Goal: Transaction & Acquisition: Purchase product/service

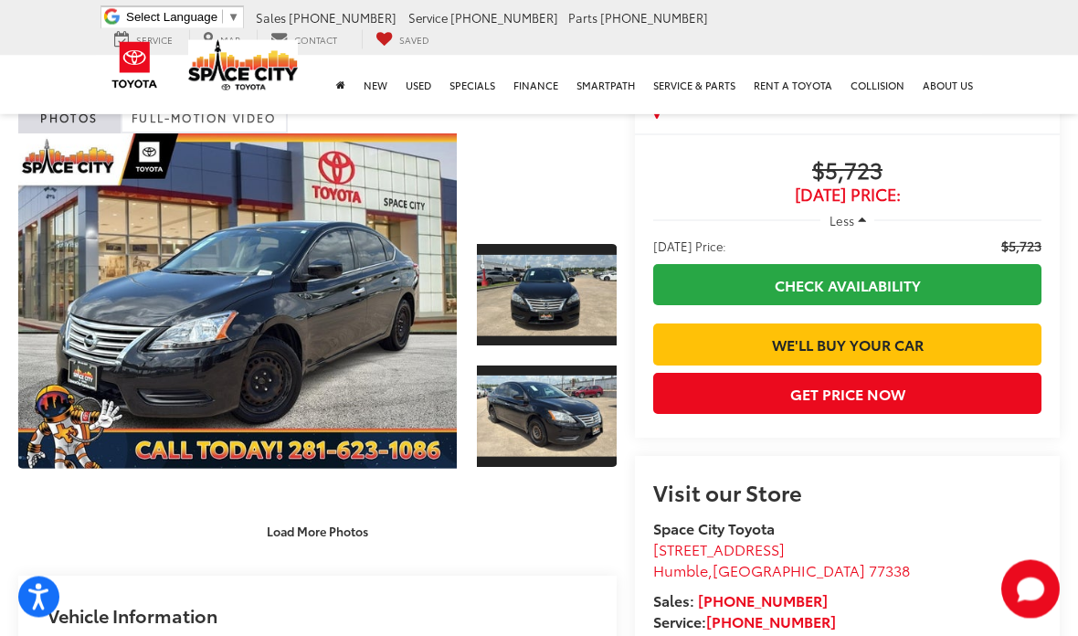
scroll to position [68, 0]
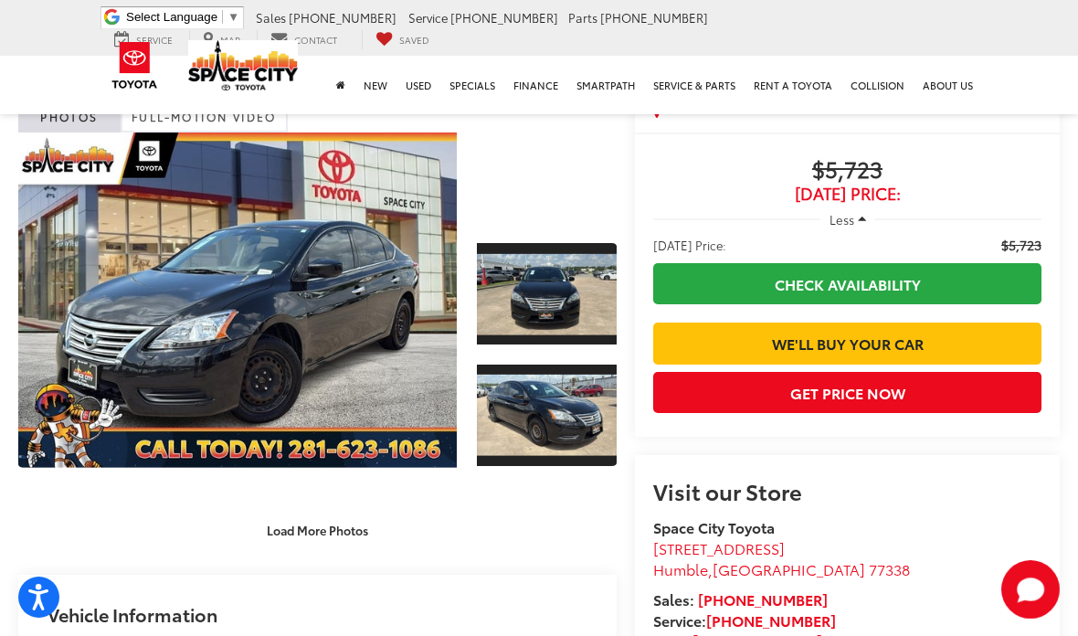
click at [355, 518] on button "Load More Photos" at bounding box center [317, 530] width 127 height 32
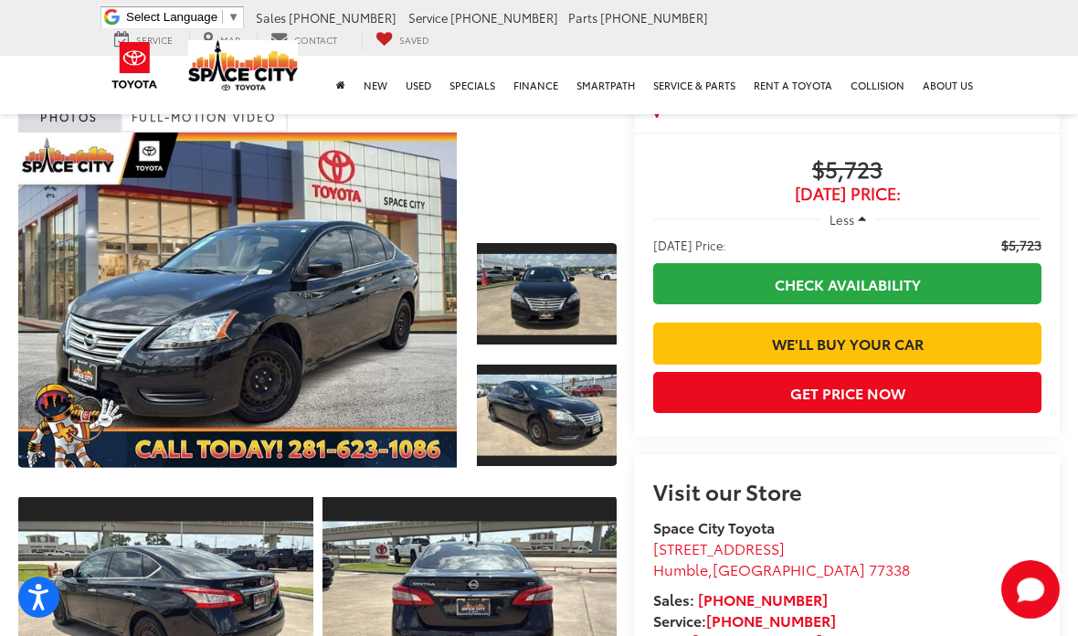
scroll to position [65, 0]
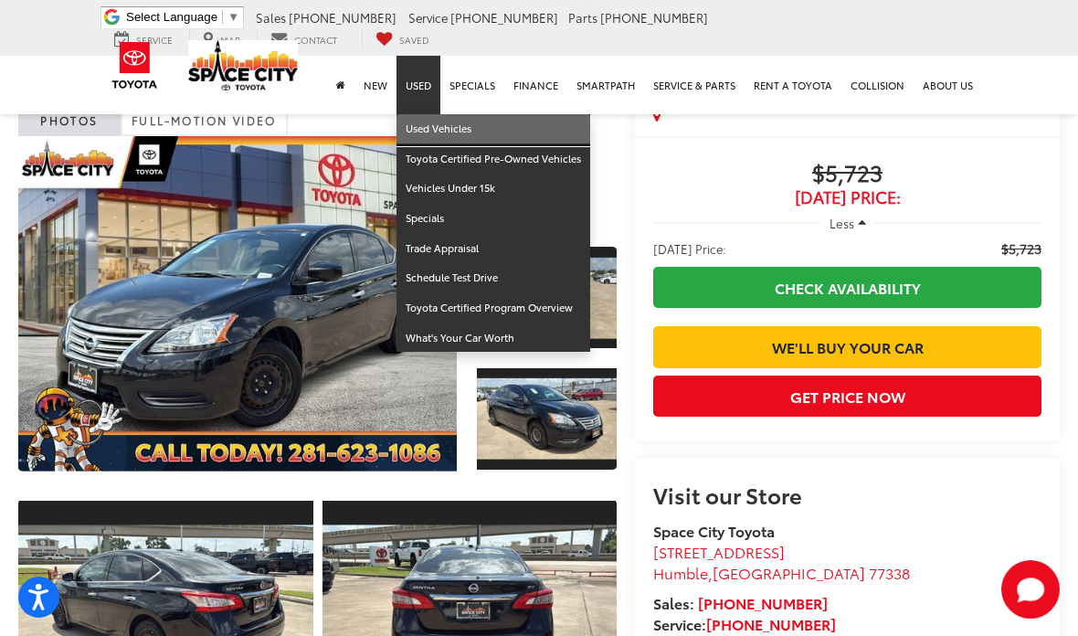
click at [506, 136] on link "Used Vehicles" at bounding box center [493, 129] width 194 height 30
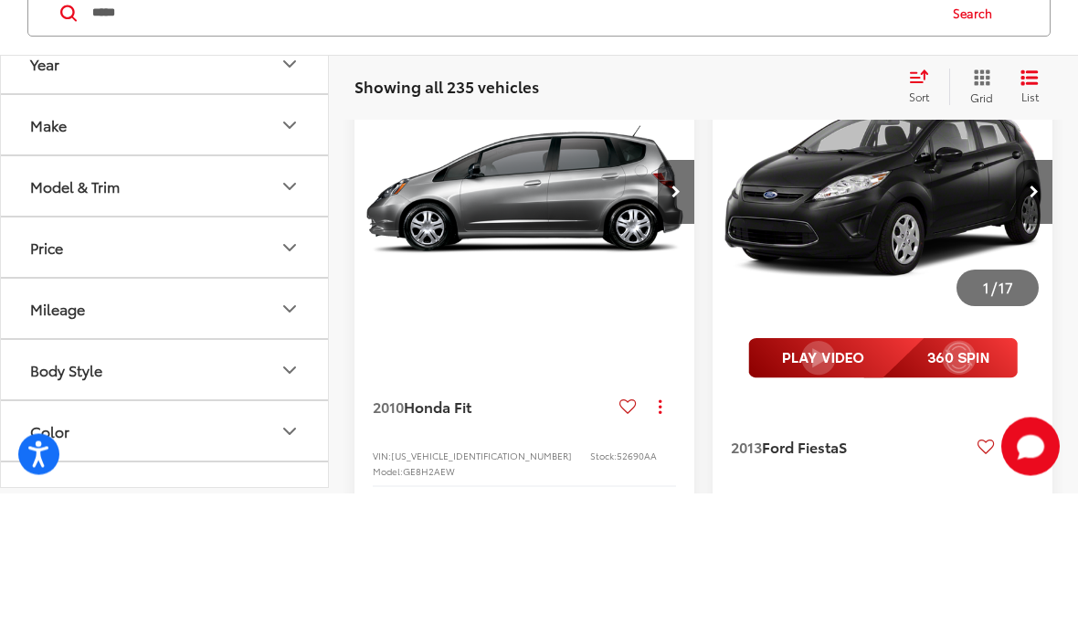
type input "*****"
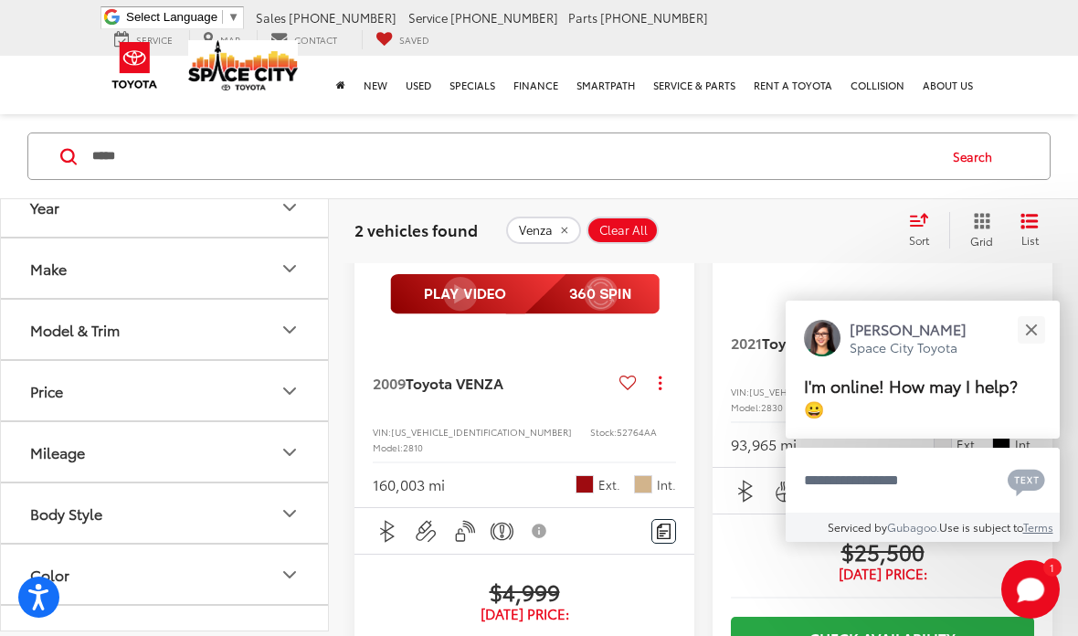
scroll to position [353, 0]
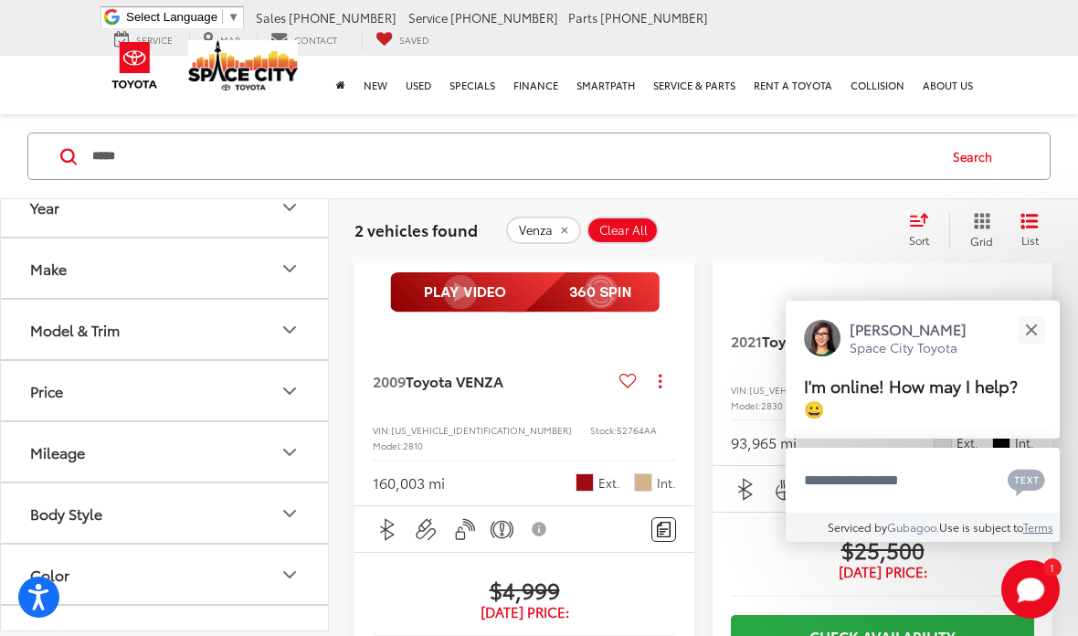
click at [1037, 349] on button "Close" at bounding box center [1030, 329] width 39 height 39
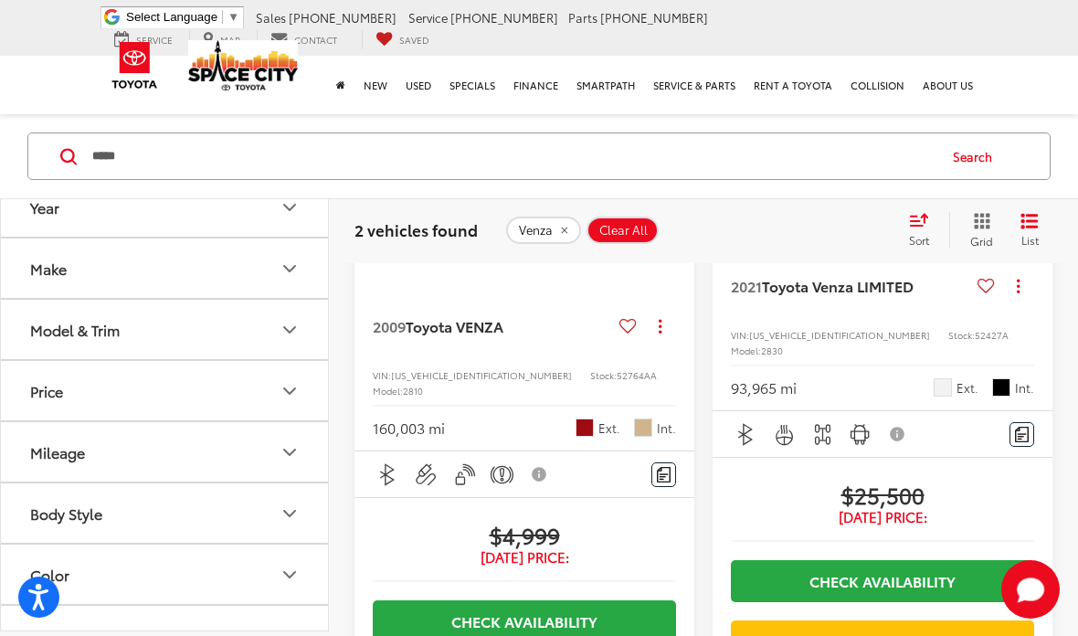
scroll to position [408, 0]
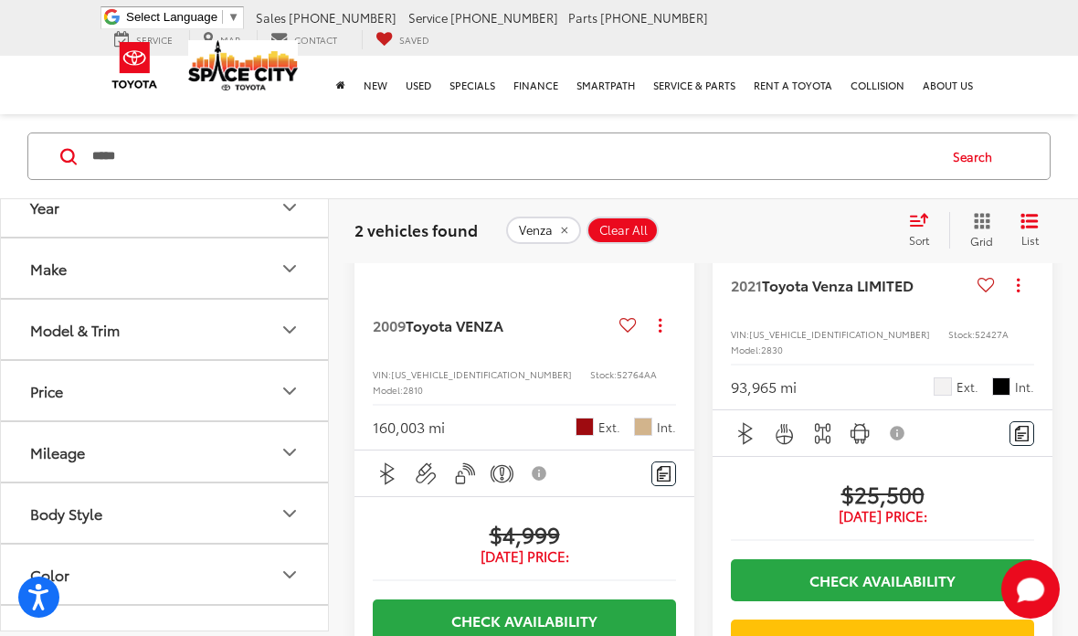
click at [431, 329] on span "Toyota VENZA" at bounding box center [454, 324] width 98 height 21
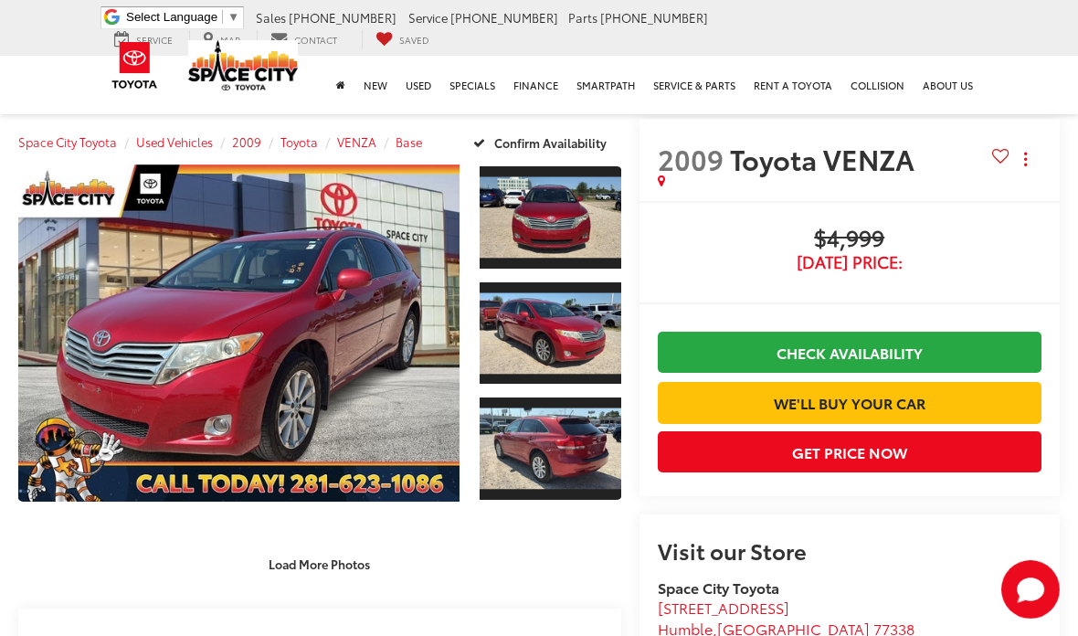
scroll to position [6, 0]
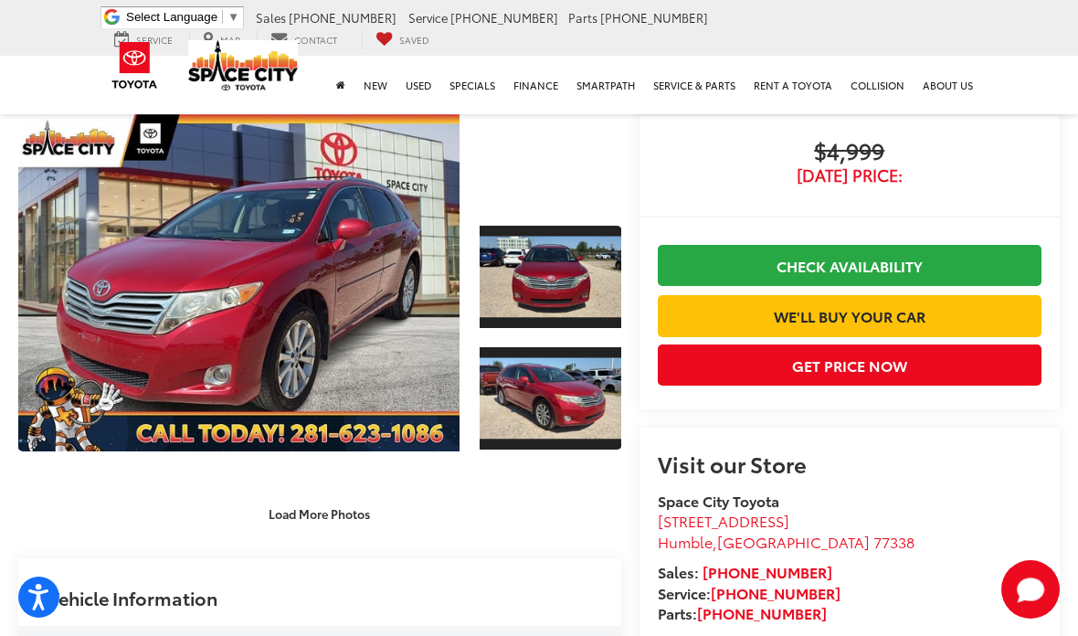
click at [331, 506] on button "Load More Photos" at bounding box center [319, 514] width 127 height 32
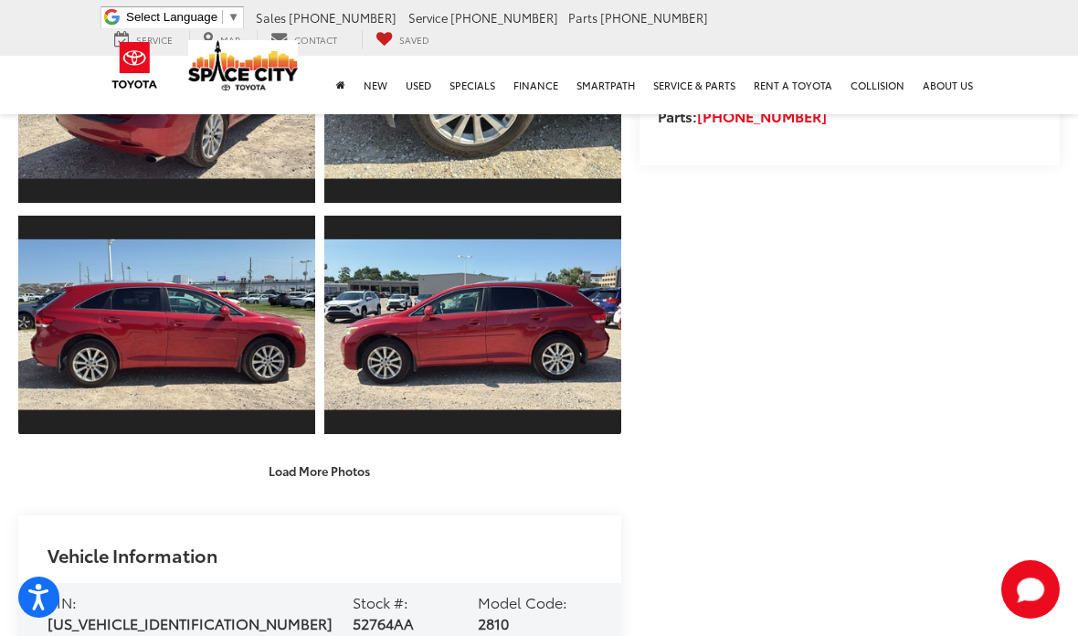
click at [326, 464] on button "Load More Photos" at bounding box center [319, 471] width 127 height 32
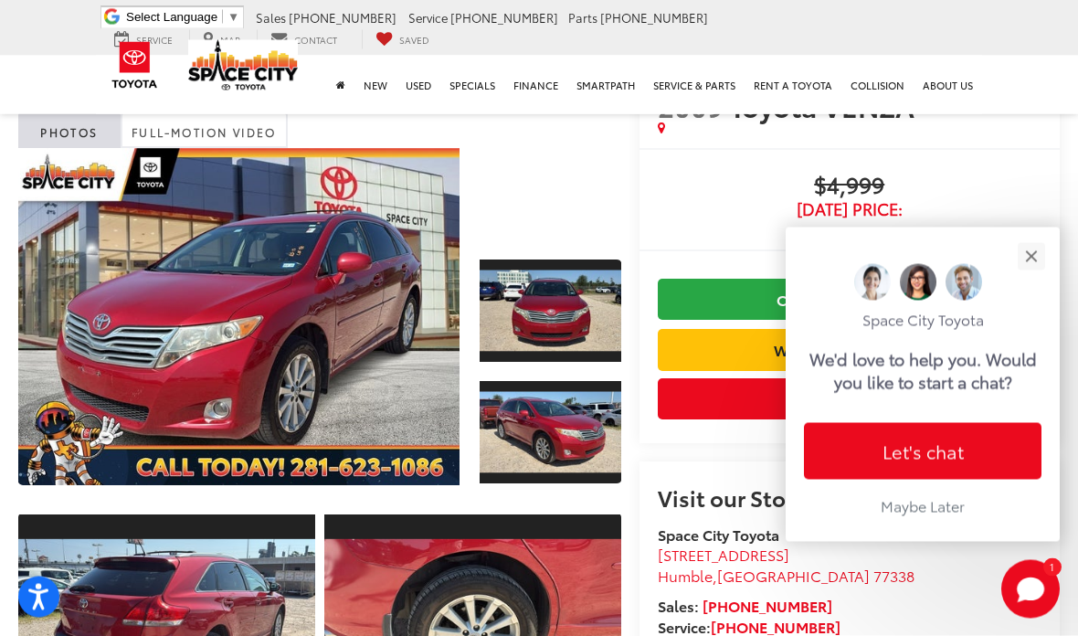
scroll to position [0, 0]
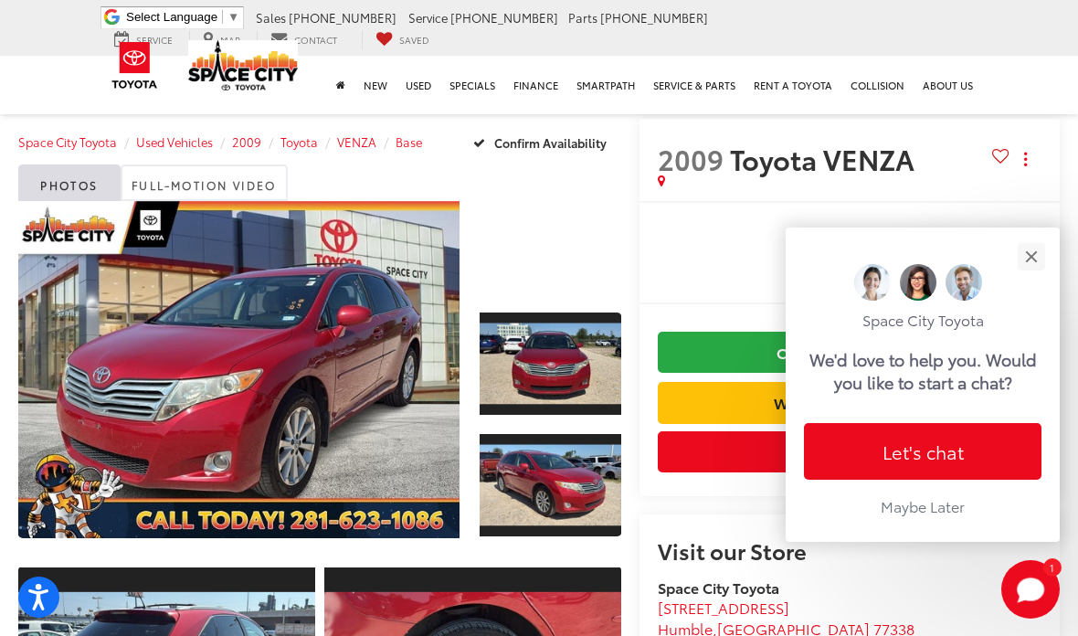
click at [1037, 237] on button "Close" at bounding box center [1030, 256] width 39 height 39
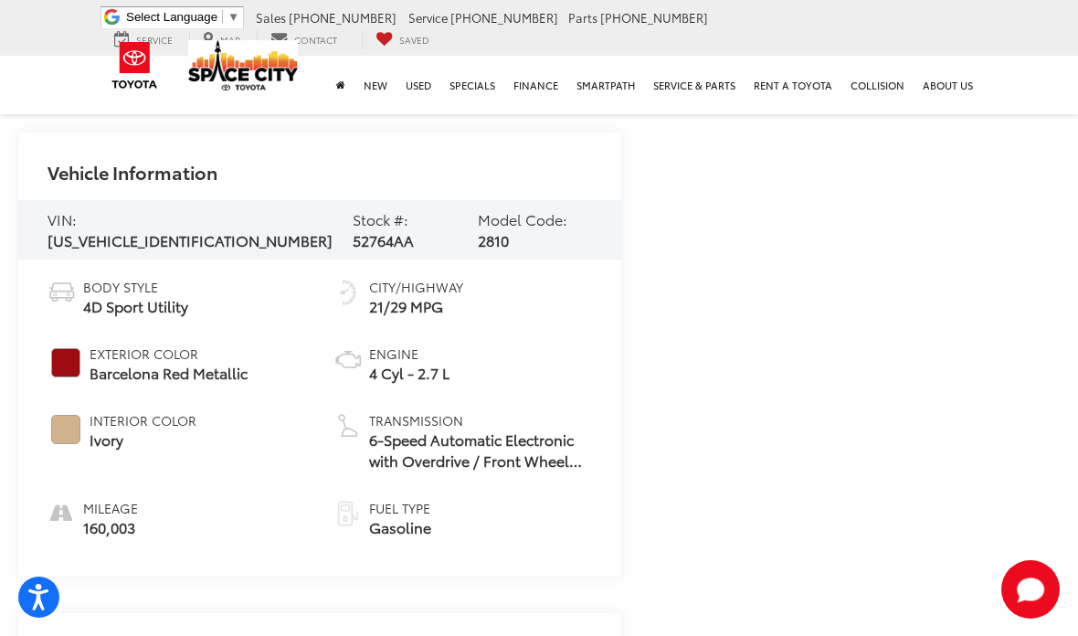
scroll to position [1149, 0]
